Goal: Check status

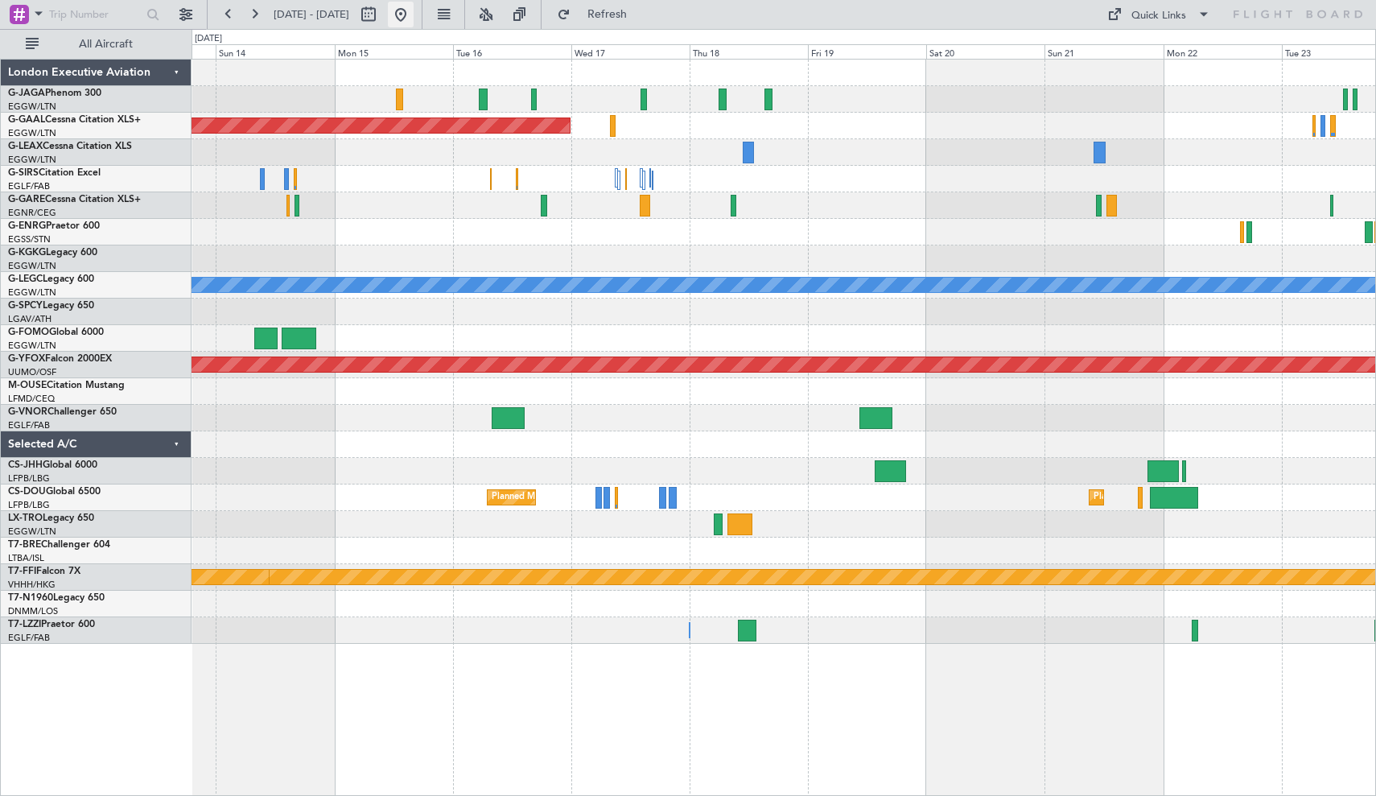
click at [414, 14] on button at bounding box center [401, 15] width 26 height 26
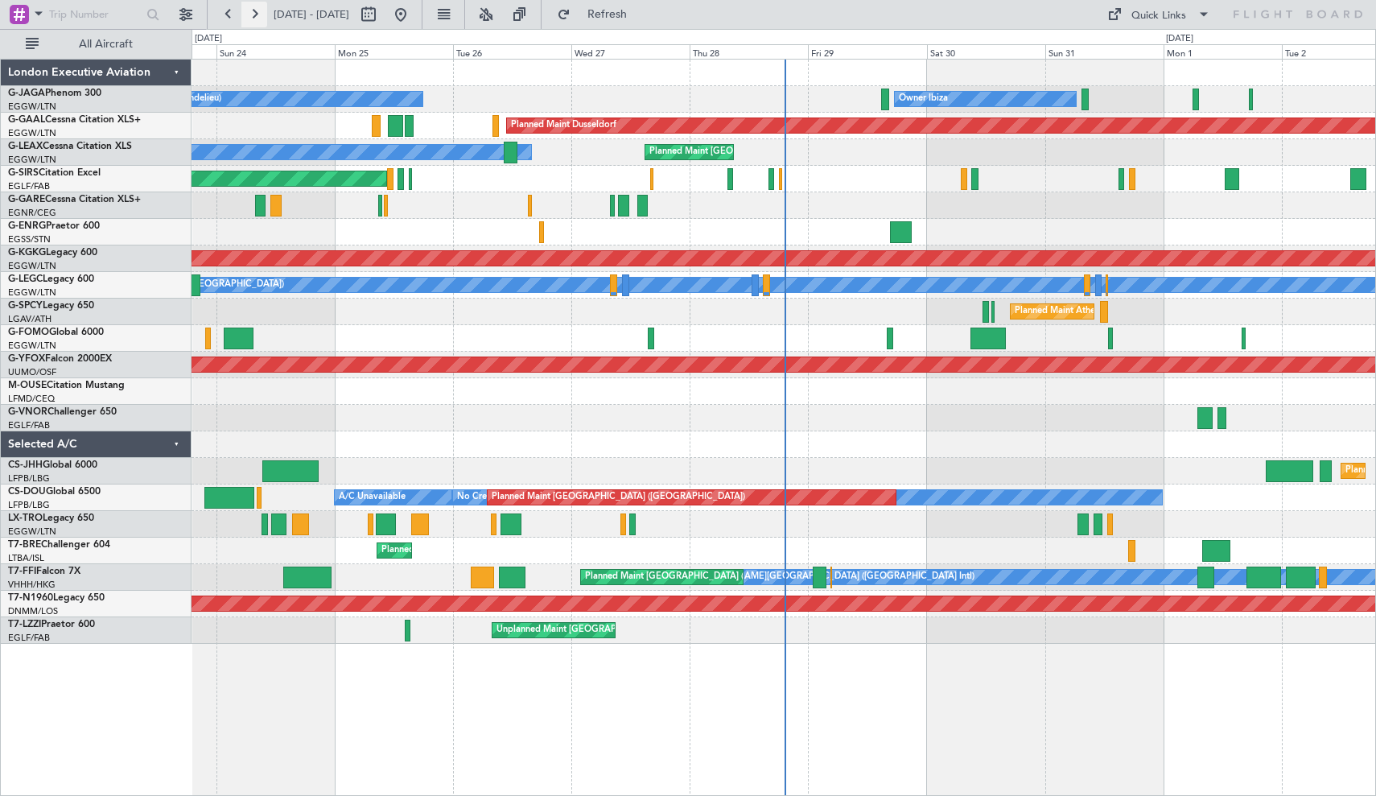
click at [263, 11] on button at bounding box center [254, 15] width 26 height 26
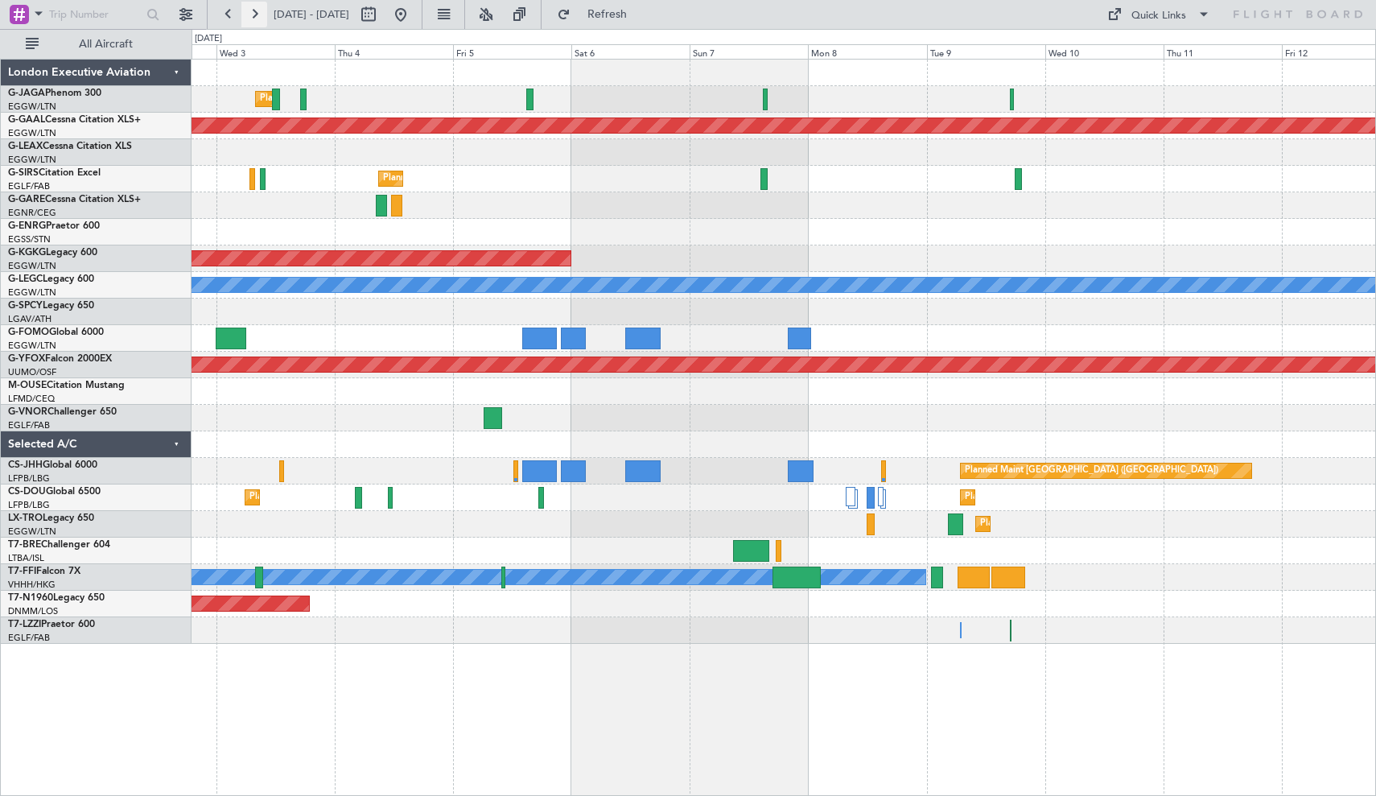
click at [263, 11] on button at bounding box center [254, 15] width 26 height 26
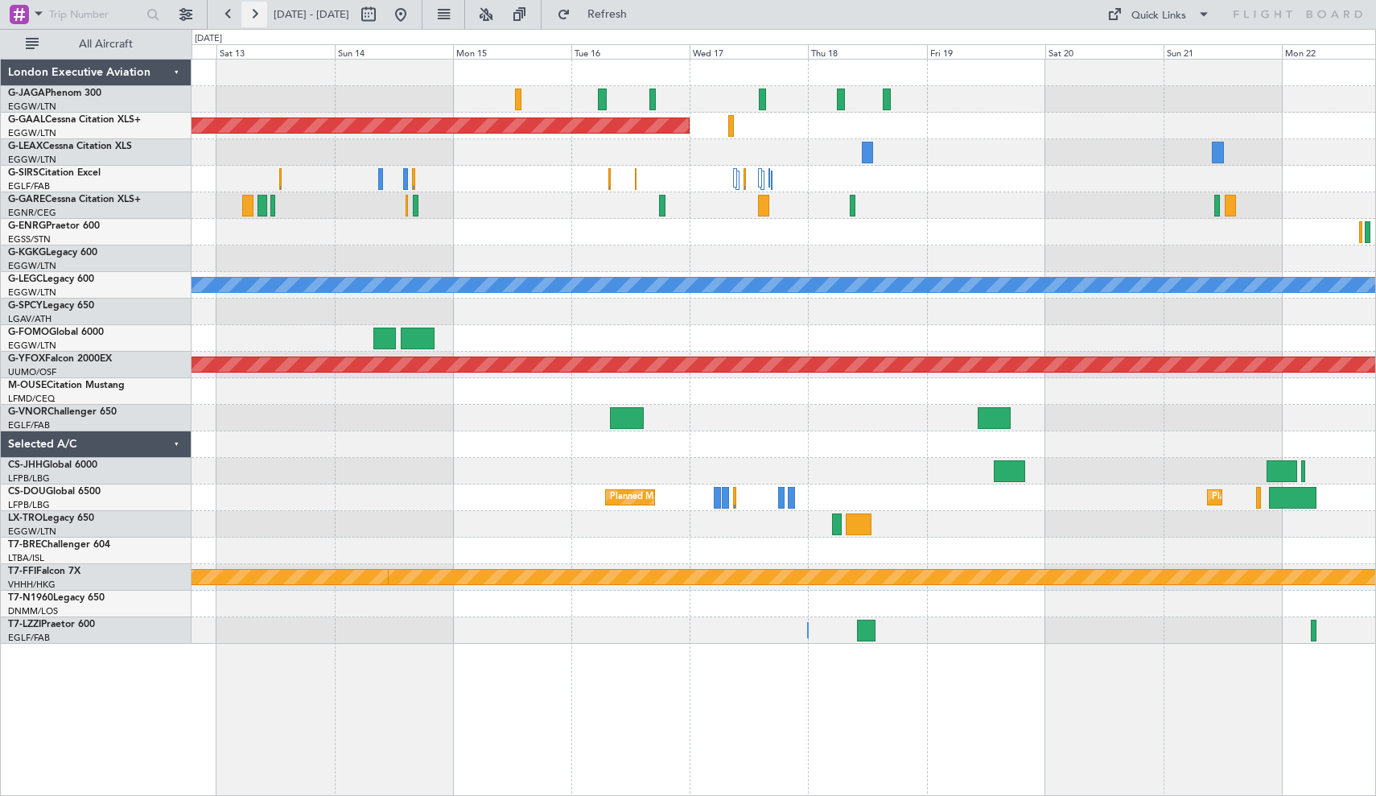
click at [263, 11] on button at bounding box center [254, 15] width 26 height 26
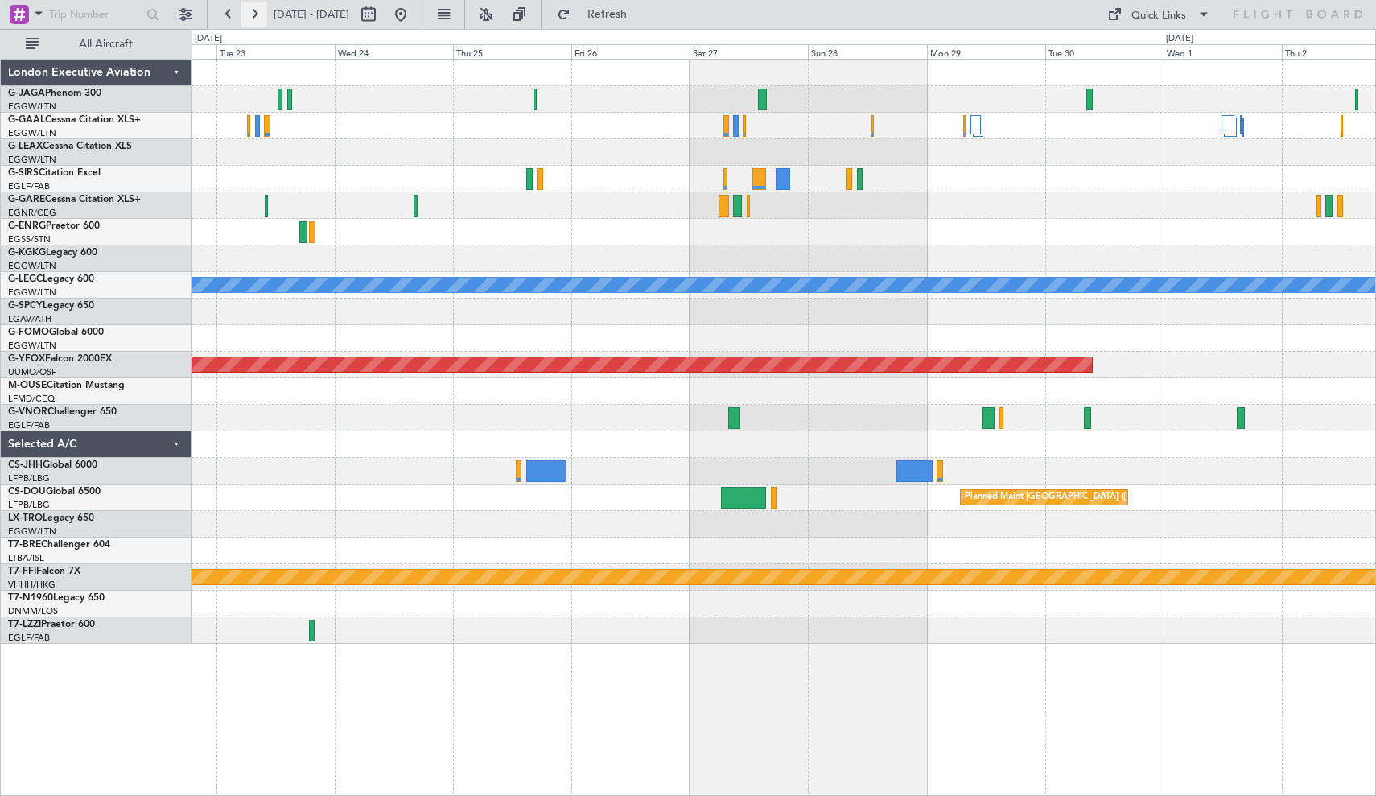
click at [258, 19] on button at bounding box center [254, 15] width 26 height 26
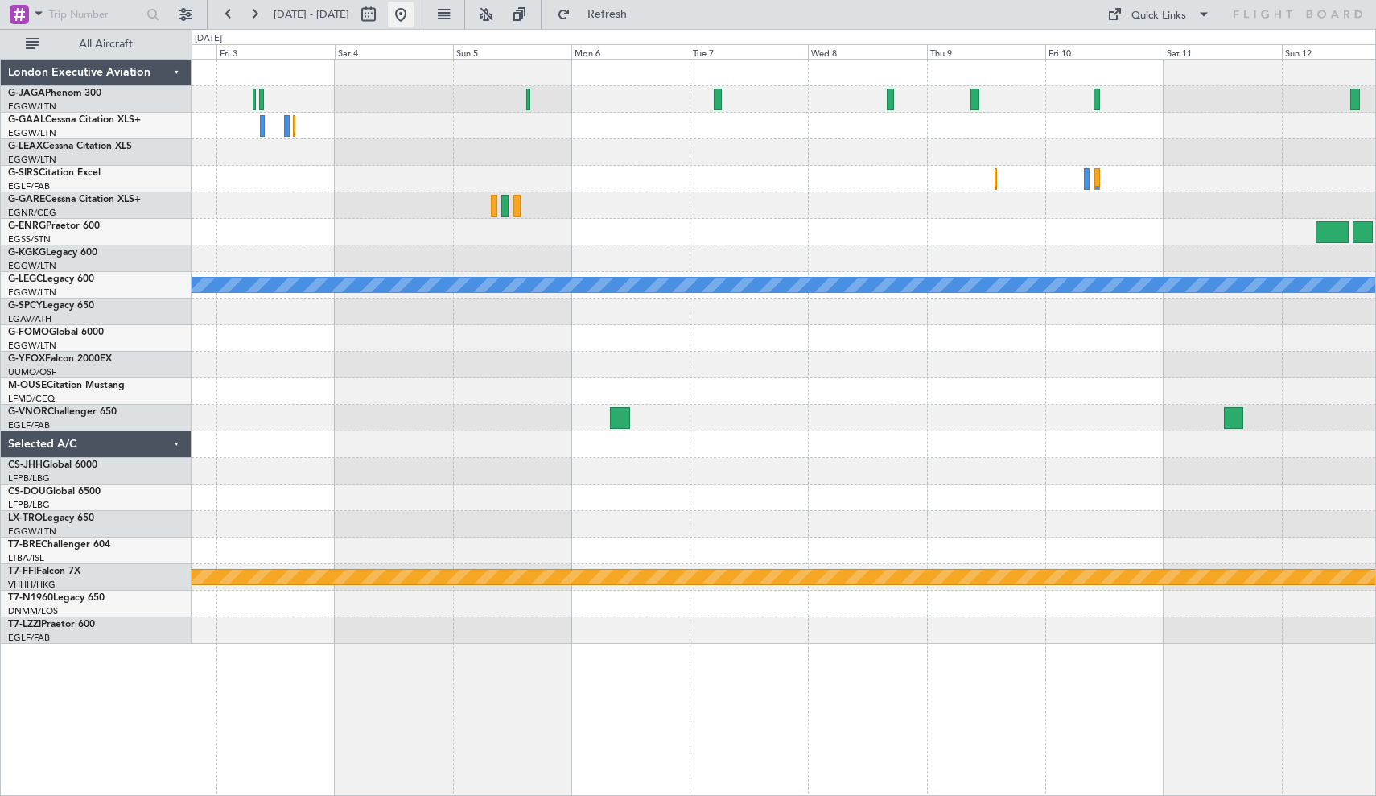
click at [414, 17] on button at bounding box center [401, 15] width 26 height 26
